Goal: Information Seeking & Learning: Learn about a topic

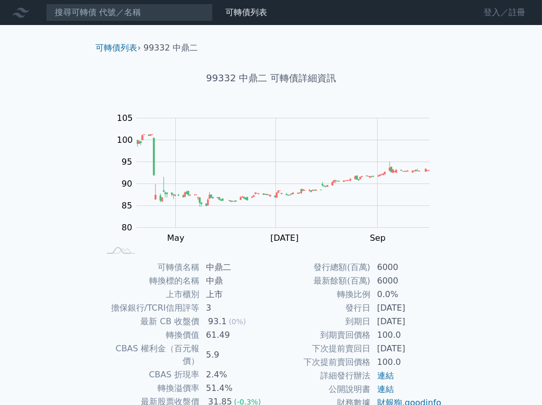
click at [505, 11] on link "登入／註冊" at bounding box center [504, 12] width 58 height 17
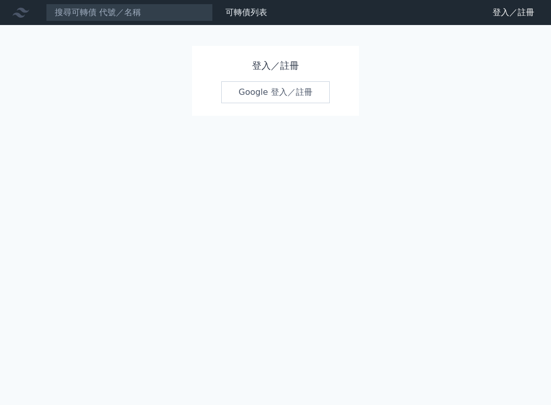
click at [283, 93] on link "Google 登入／註冊" at bounding box center [275, 92] width 109 height 22
click at [246, 4] on div "可轉債列表 財務數據" at bounding box center [135, 13] width 271 height 18
click at [246, 16] on link "可轉債列表" at bounding box center [246, 12] width 42 height 10
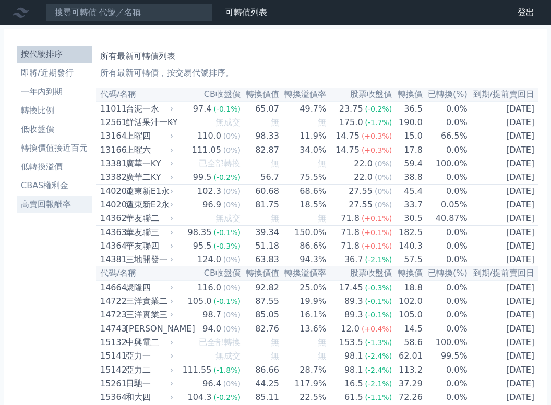
click at [55, 206] on li "高賣回報酬率" at bounding box center [54, 204] width 75 height 13
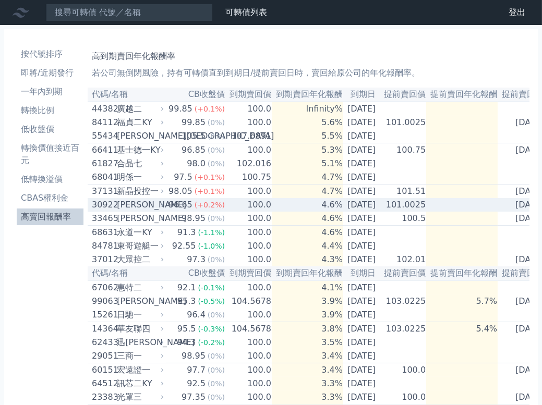
click at [106, 211] on div "30922" at bounding box center [103, 205] width 22 height 13
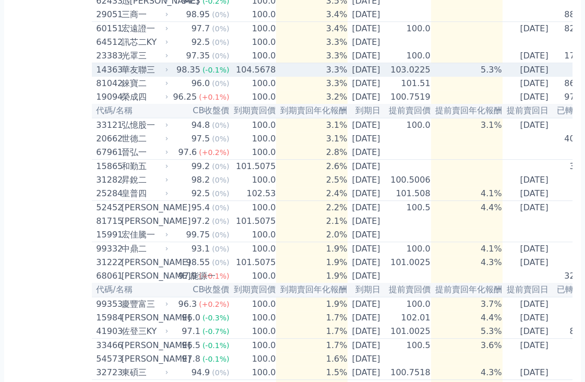
scroll to position [663, 0]
